Goal: Transaction & Acquisition: Purchase product/service

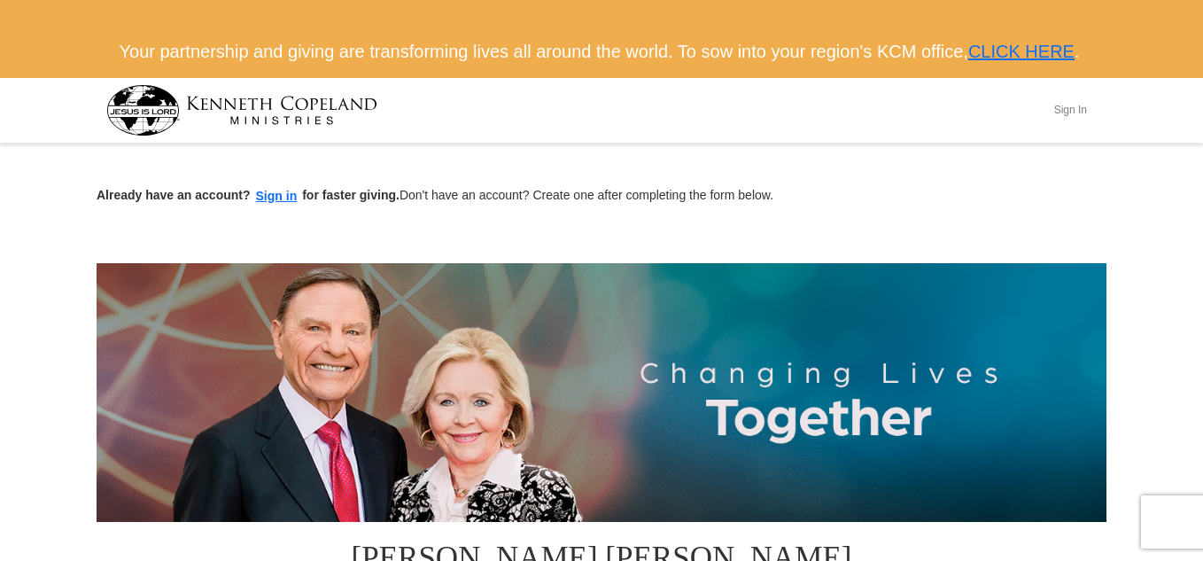
click at [1079, 124] on button "Sign In" at bounding box center [1070, 110] width 53 height 27
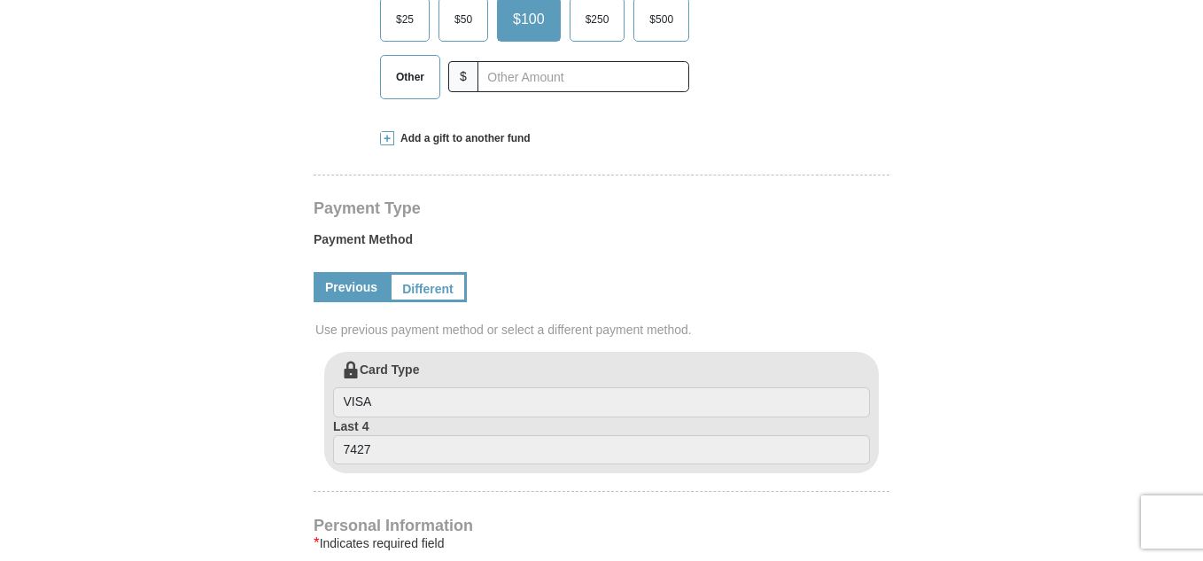
scroll to position [620, 0]
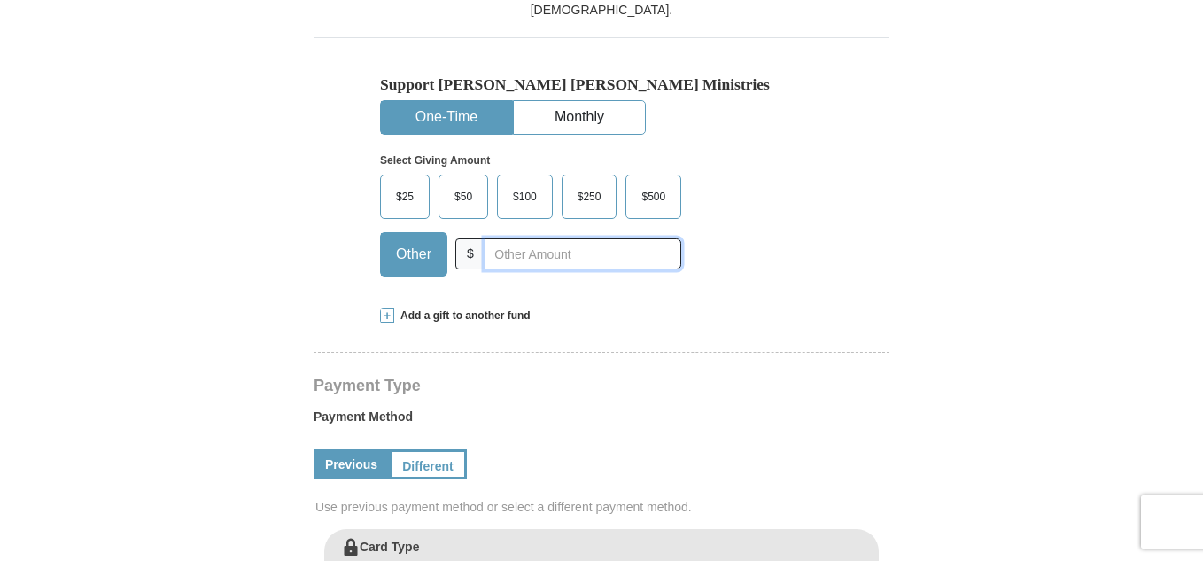
click at [498, 243] on input "text" at bounding box center [583, 253] width 197 height 31
type input "1000"
click at [677, 308] on div "Add a gift to another fund" at bounding box center [601, 315] width 443 height 15
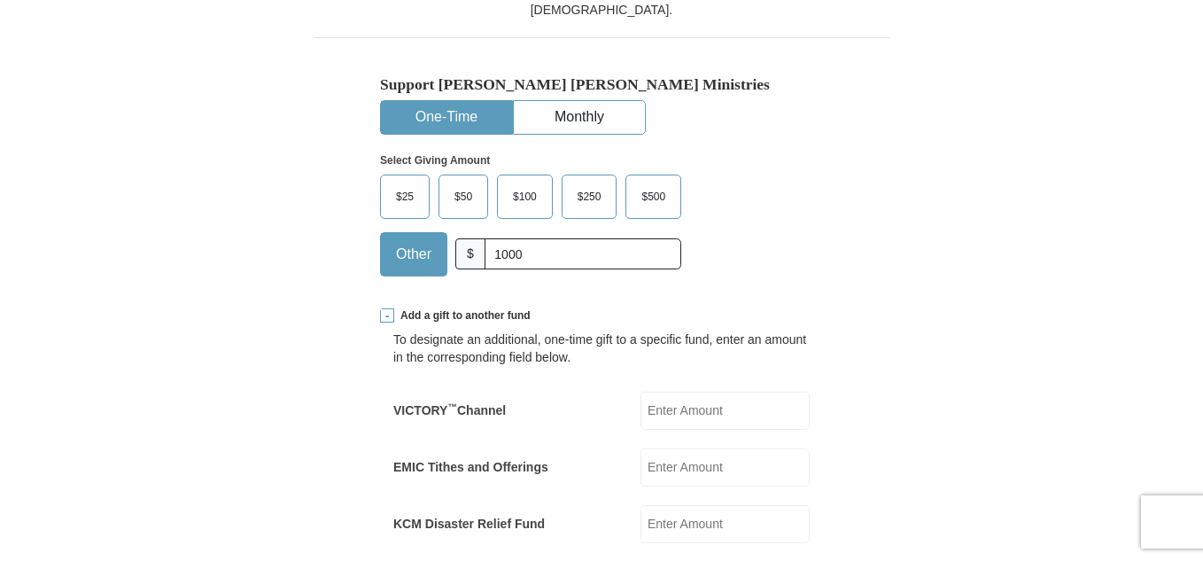
scroll to position [886, 0]
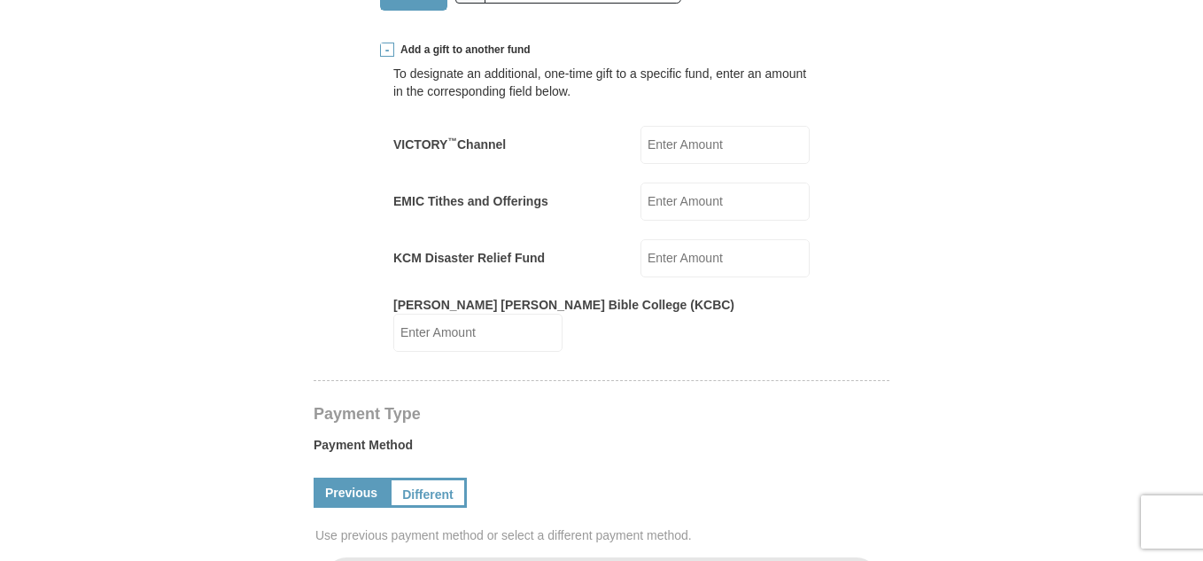
click at [720, 199] on input "EMIC Tithes and Offerings" at bounding box center [725, 201] width 169 height 38
type input "1000"
click at [1063, 214] on form "[PERSON_NAME] [PERSON_NAME] Ministries Giving Together, we're helping people al…" at bounding box center [602, 404] width 1010 height 2282
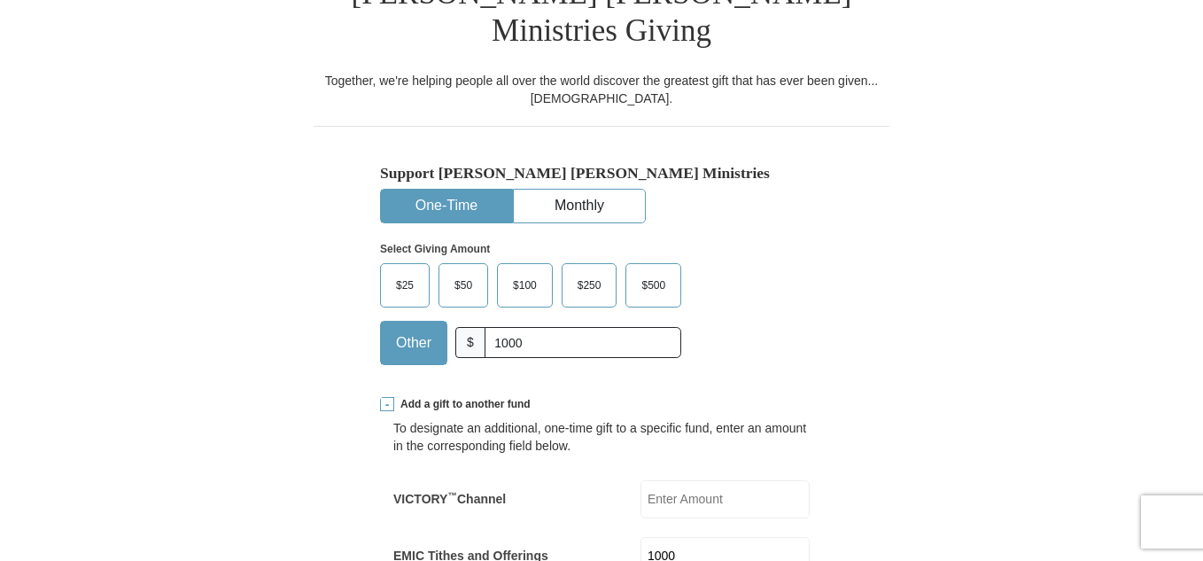
click at [462, 193] on button "One-Time" at bounding box center [446, 206] width 131 height 33
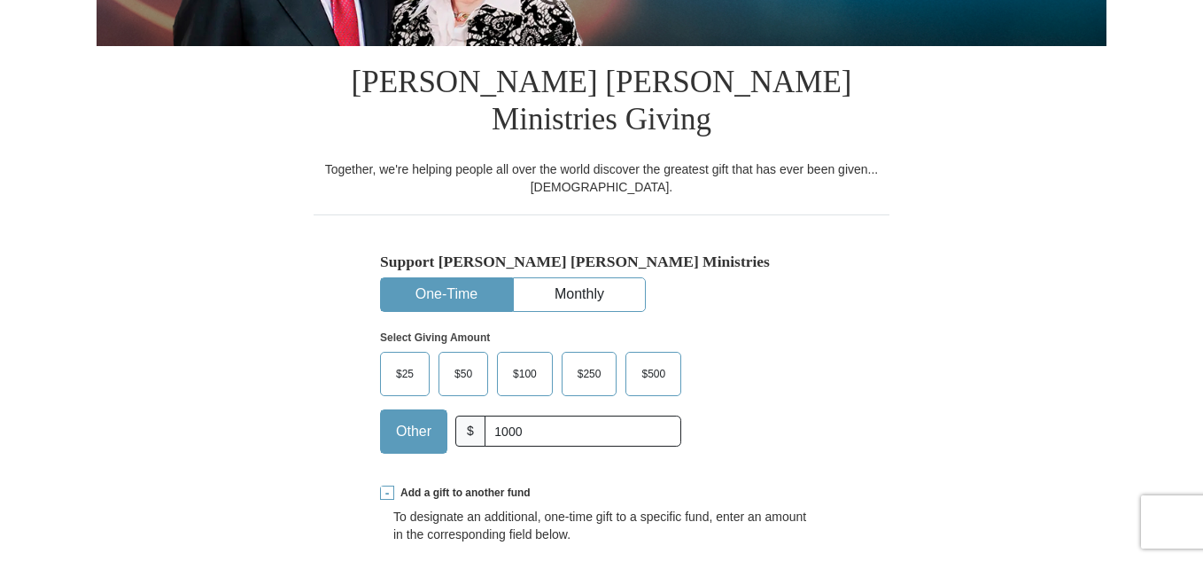
scroll to position [797, 0]
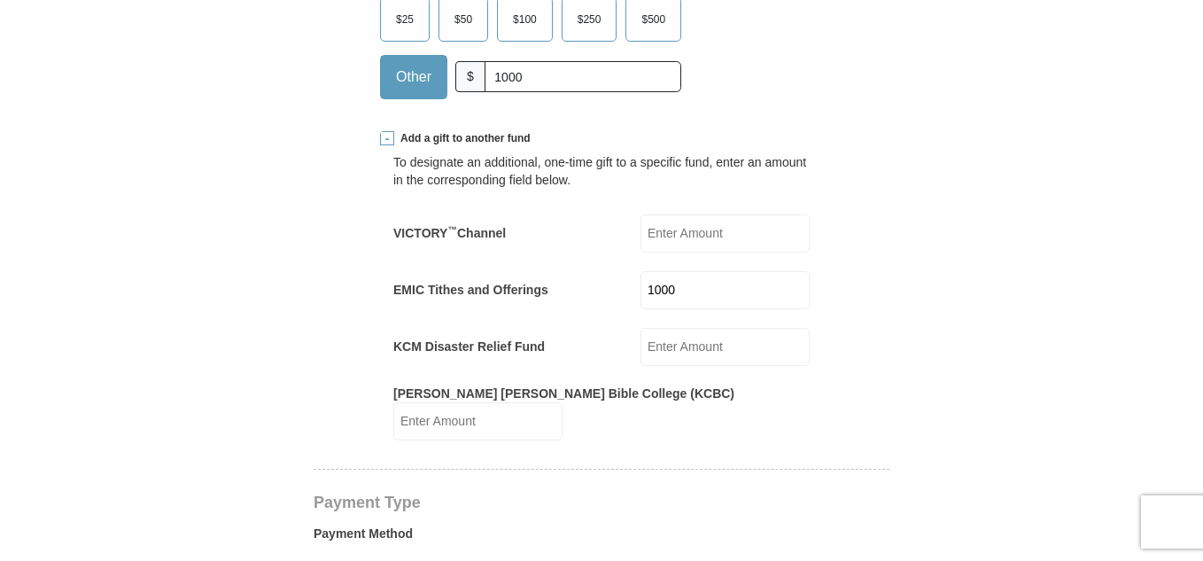
drag, startPoint x: 708, startPoint y: 278, endPoint x: 602, endPoint y: 291, distance: 107.0
click at [602, 291] on div "EMIC Tithes and Offerings 1000 EMIC Tithes and Offerings Amount must be a valid…" at bounding box center [601, 290] width 416 height 38
click at [990, 175] on form "[PERSON_NAME] [PERSON_NAME] Ministries Giving Together, we're helping people al…" at bounding box center [602, 479] width 1010 height 2254
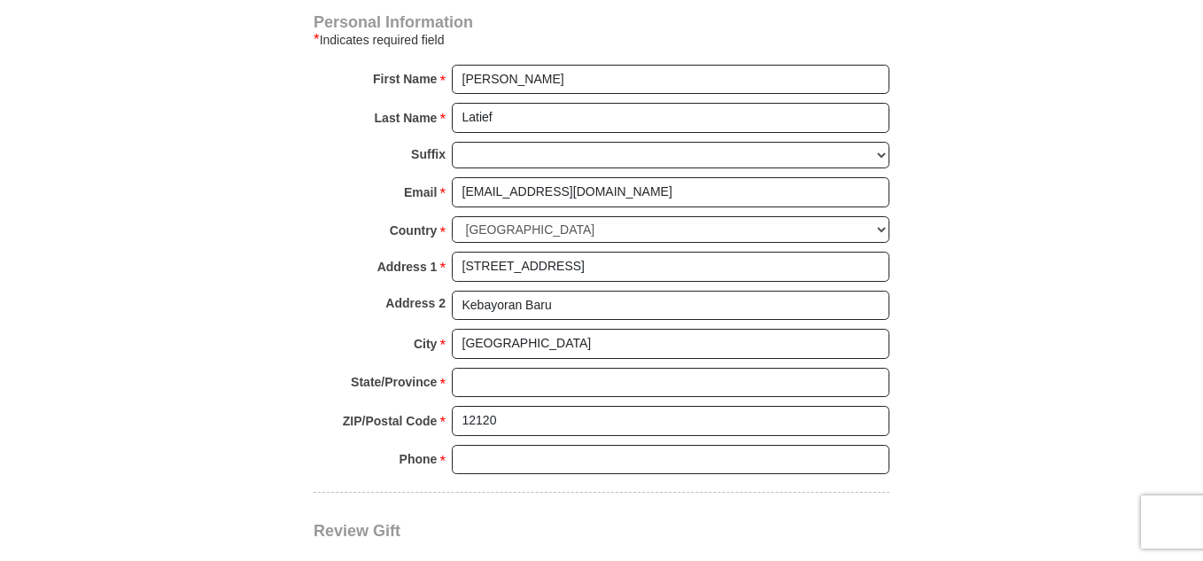
scroll to position [1860, 0]
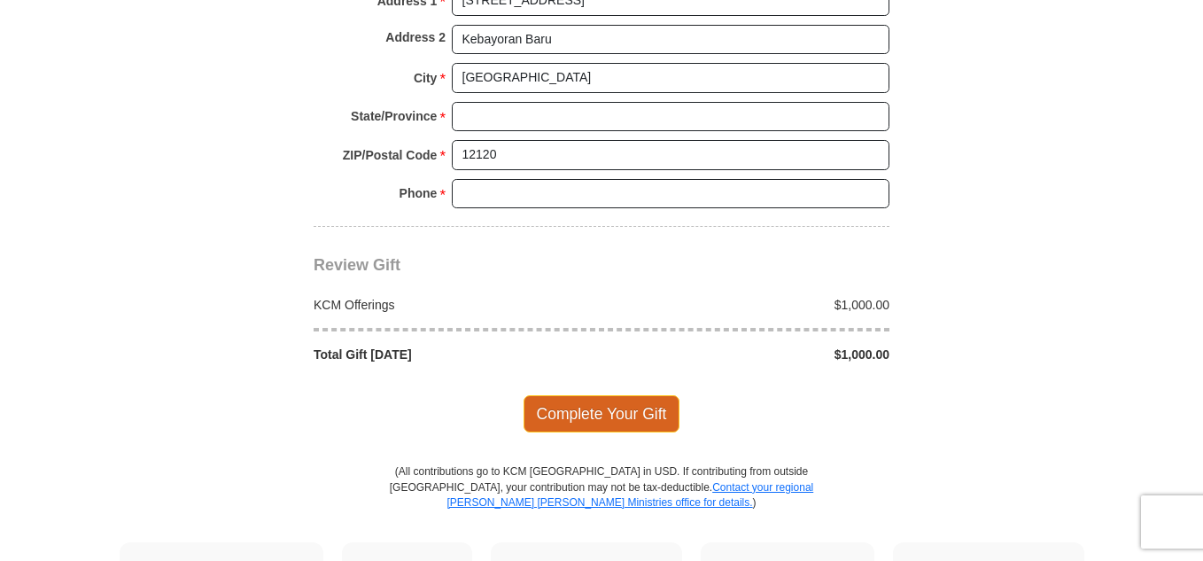
click at [616, 395] on span "Complete Your Gift" at bounding box center [602, 413] width 157 height 37
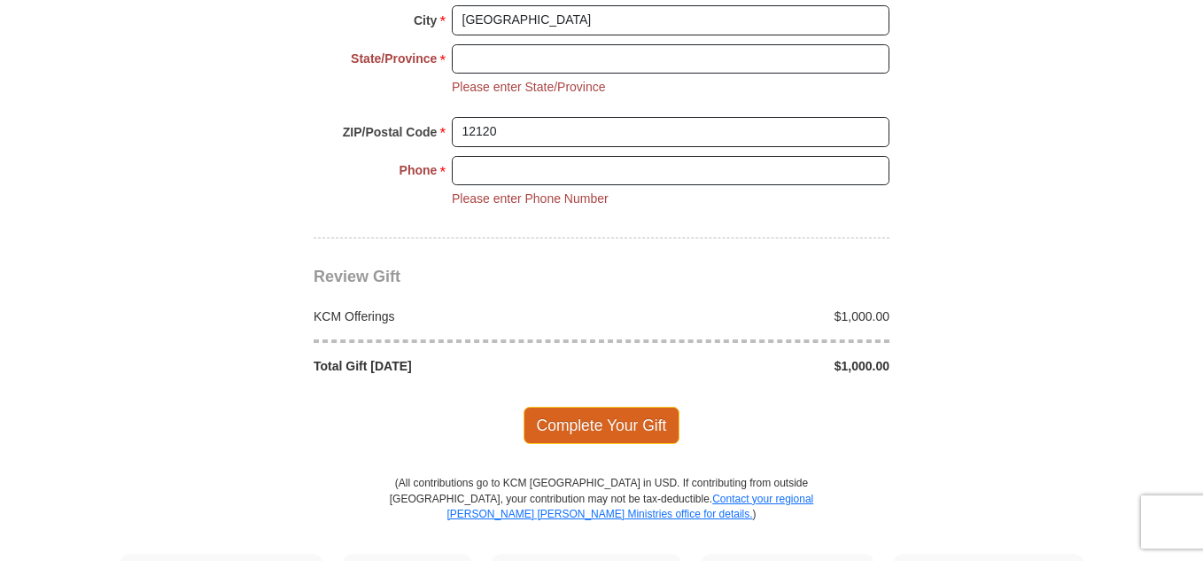
scroll to position [1919, 0]
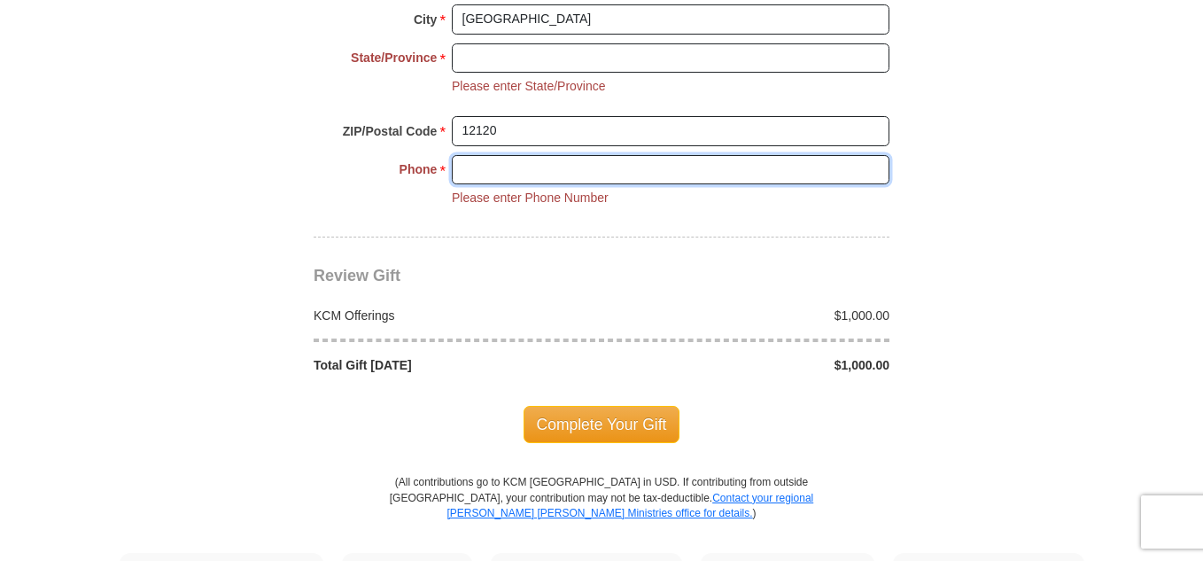
click at [494, 155] on input "Phone * *" at bounding box center [671, 170] width 438 height 30
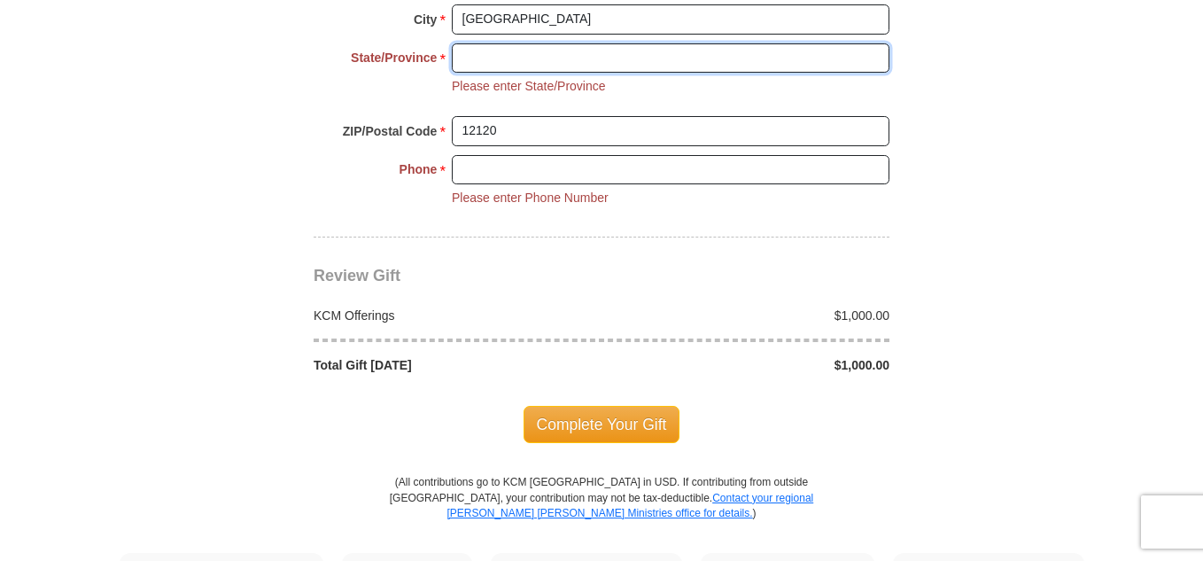
click at [486, 43] on input "State/Province *" at bounding box center [671, 58] width 438 height 30
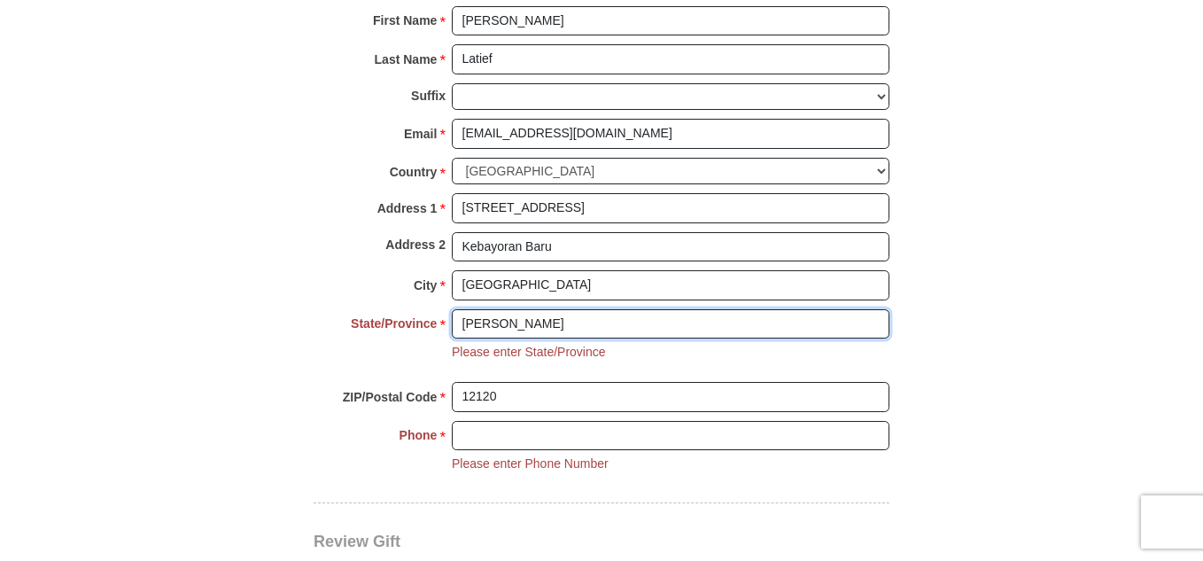
type input "J"
type input "[GEOGRAPHIC_DATA]"
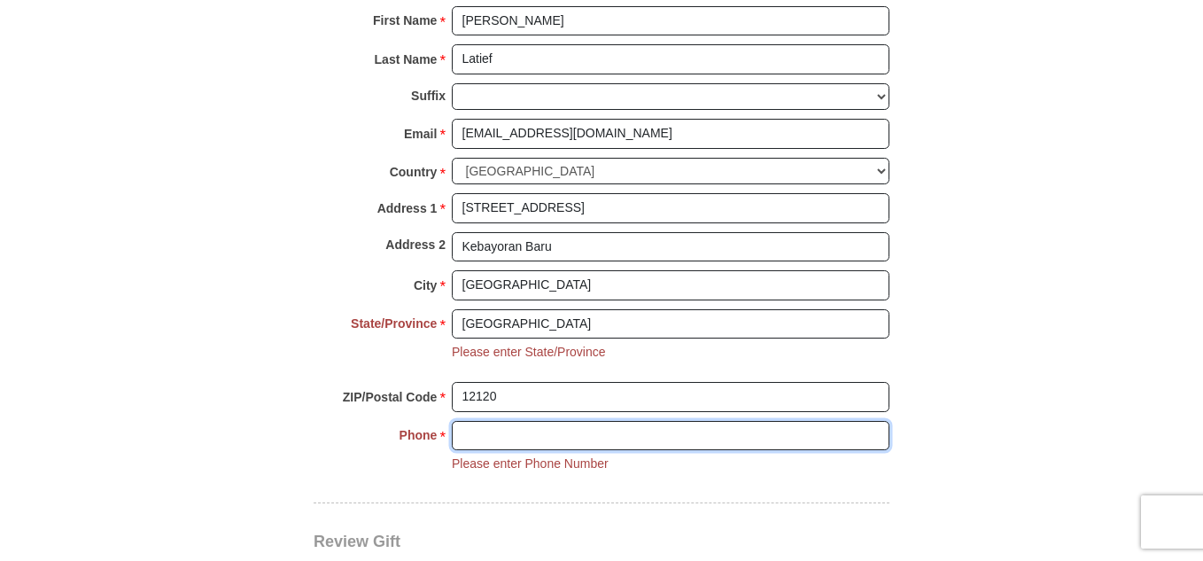
click at [469, 421] on input "Phone * *" at bounding box center [671, 436] width 438 height 30
type input "6281808222825"
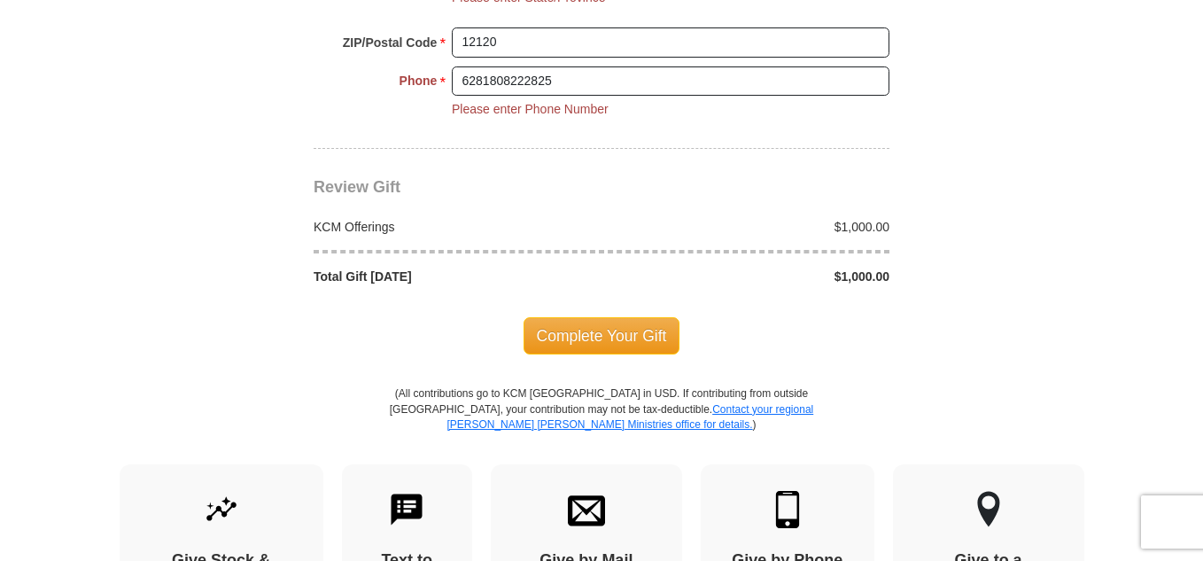
scroll to position [2096, 0]
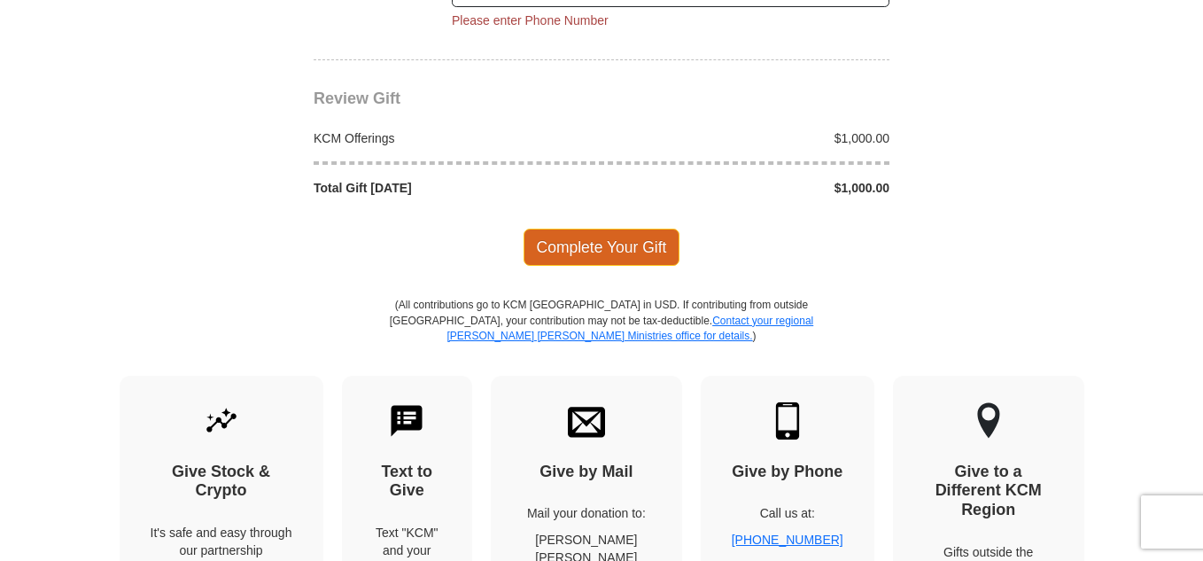
click at [594, 229] on span "Complete Your Gift" at bounding box center [602, 247] width 157 height 37
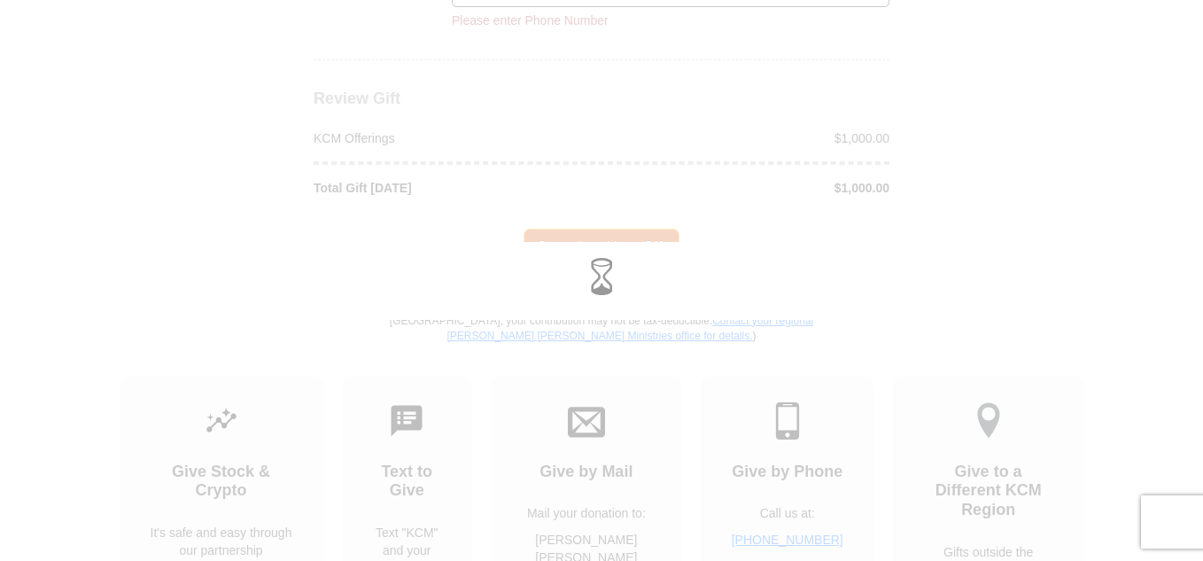
scroll to position [2061, 0]
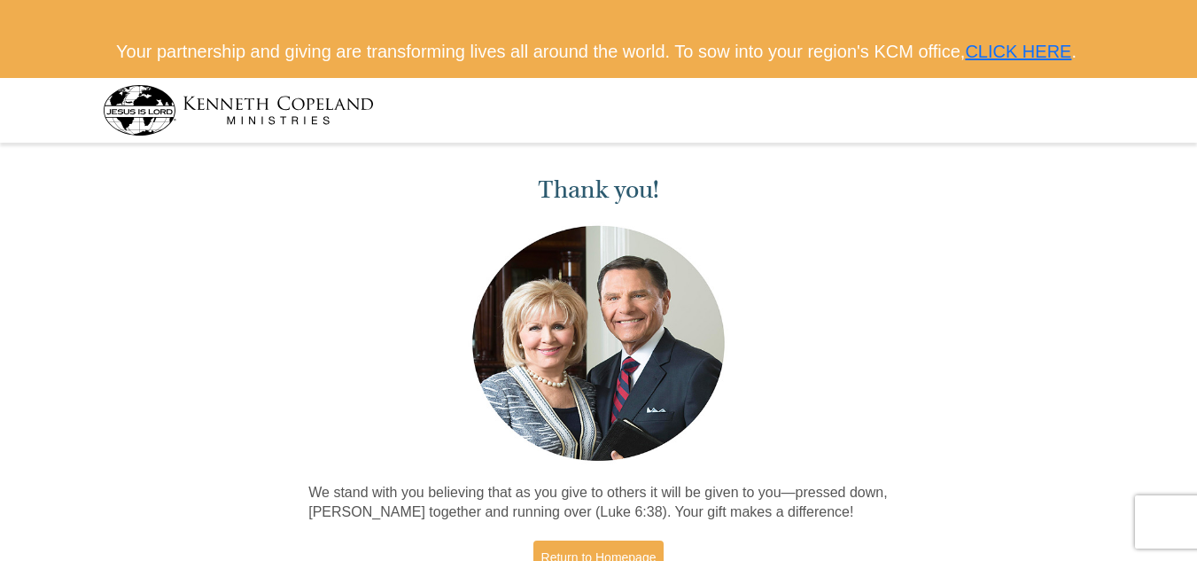
scroll to position [177, 0]
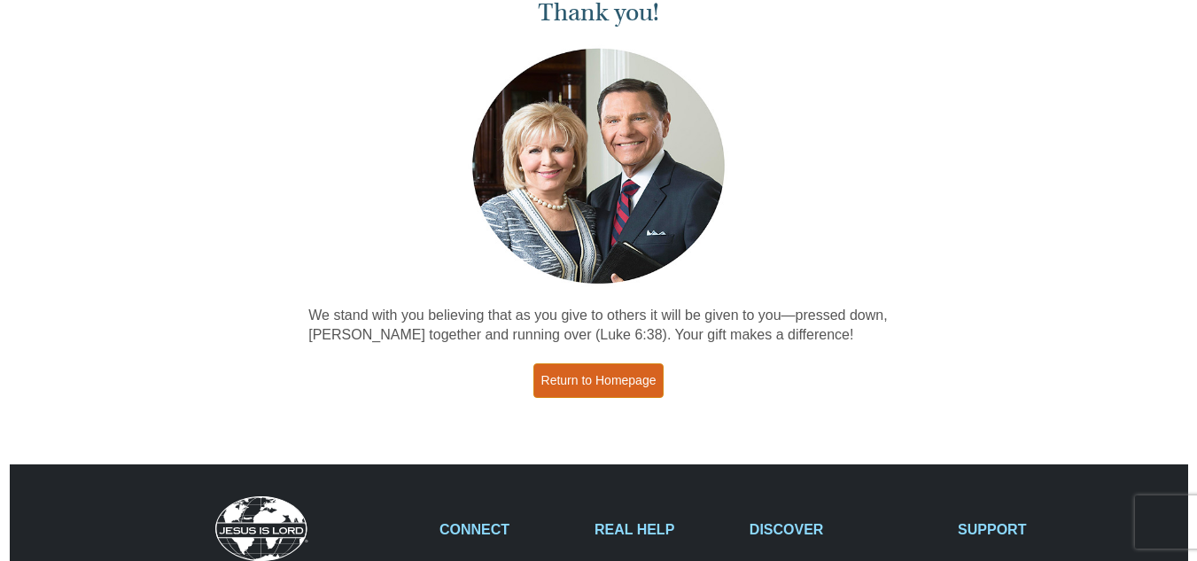
click at [611, 398] on link "Return to Homepage" at bounding box center [598, 380] width 131 height 35
